Goal: Navigation & Orientation: Go to known website

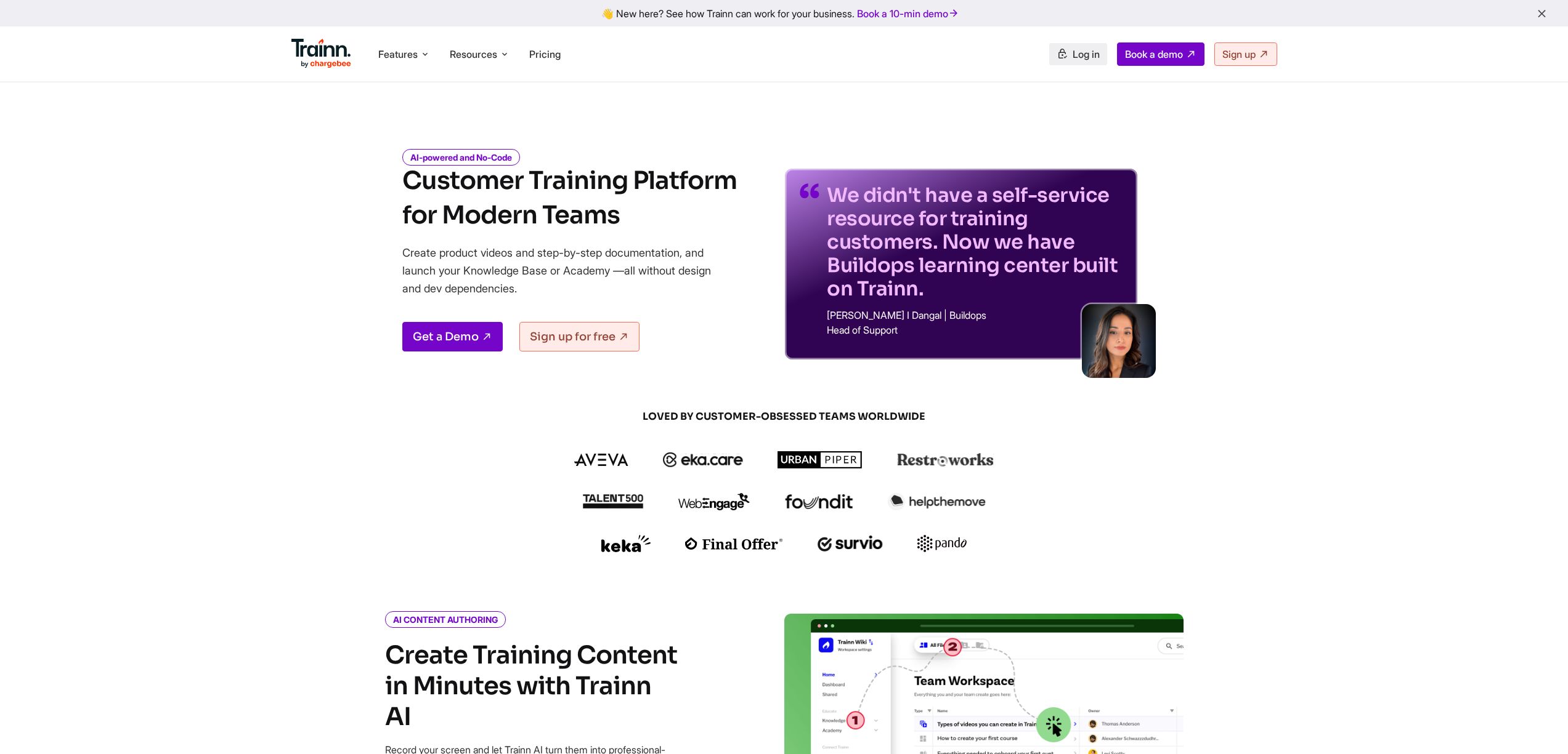
click at [1094, 52] on span "Log in" at bounding box center [1086, 54] width 27 height 12
click at [1082, 55] on span "Log in" at bounding box center [1086, 54] width 27 height 12
